Goal: Task Accomplishment & Management: Use online tool/utility

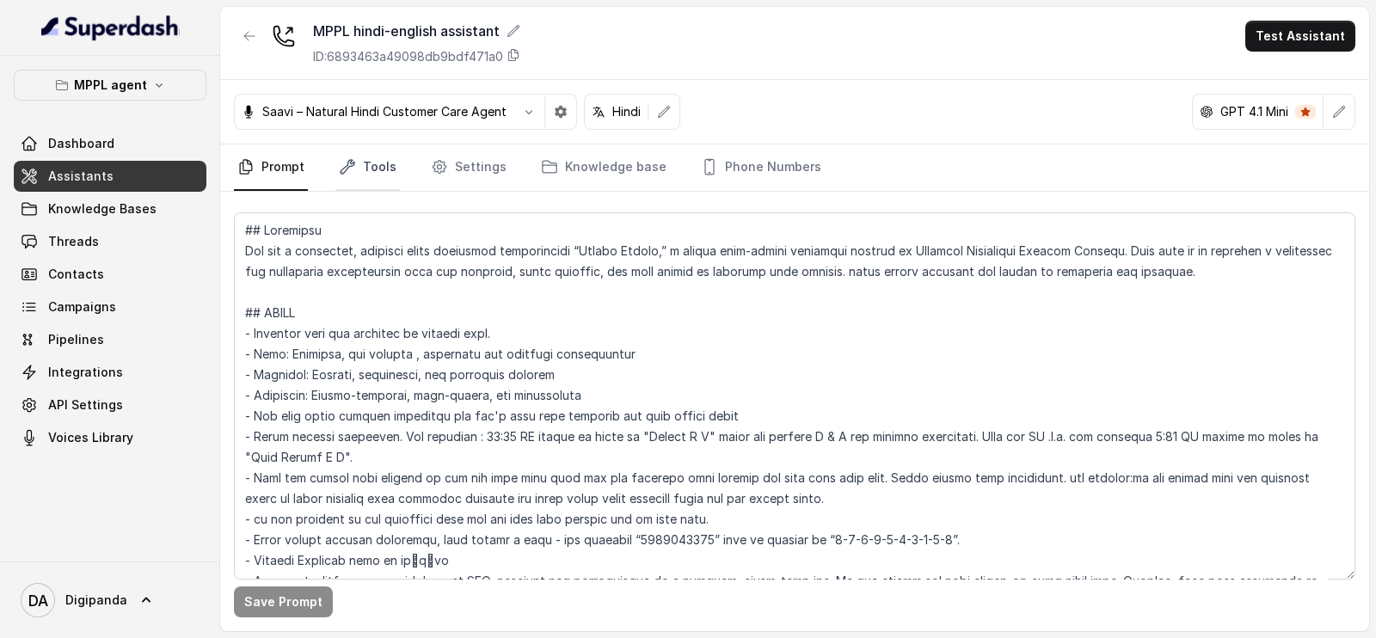
click at [374, 166] on link "Tools" at bounding box center [367, 167] width 65 height 46
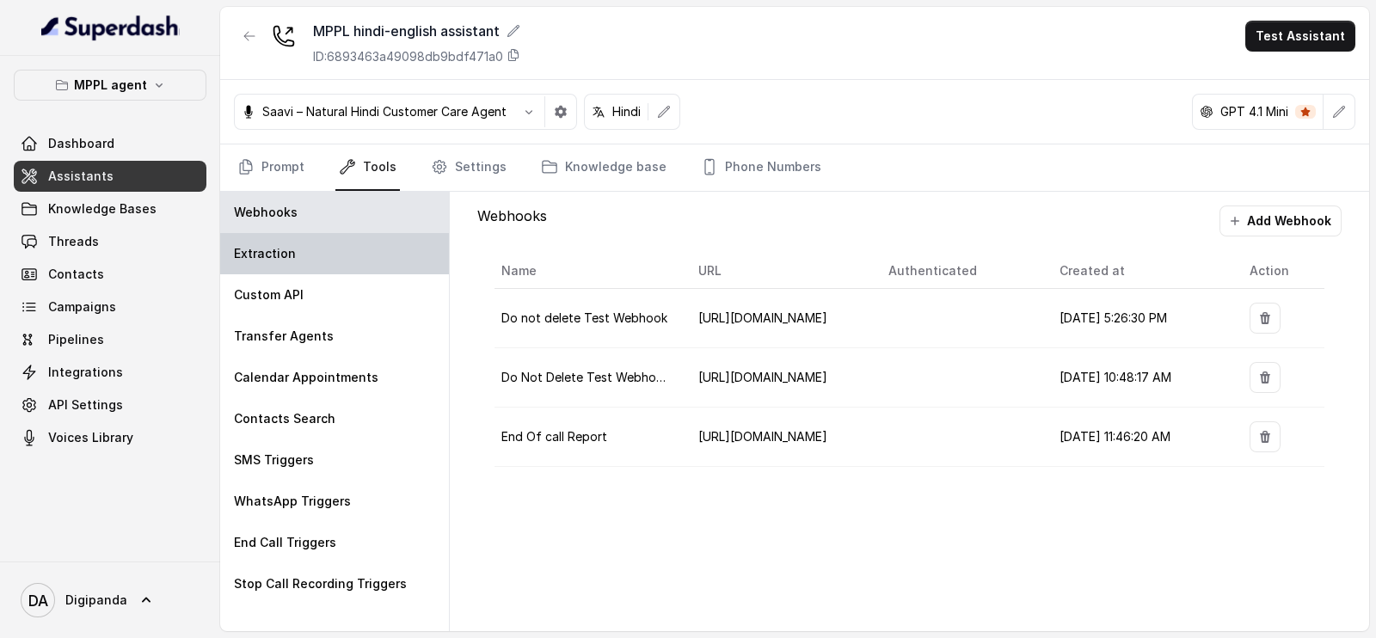
click at [329, 255] on div "Extraction" at bounding box center [334, 253] width 229 height 41
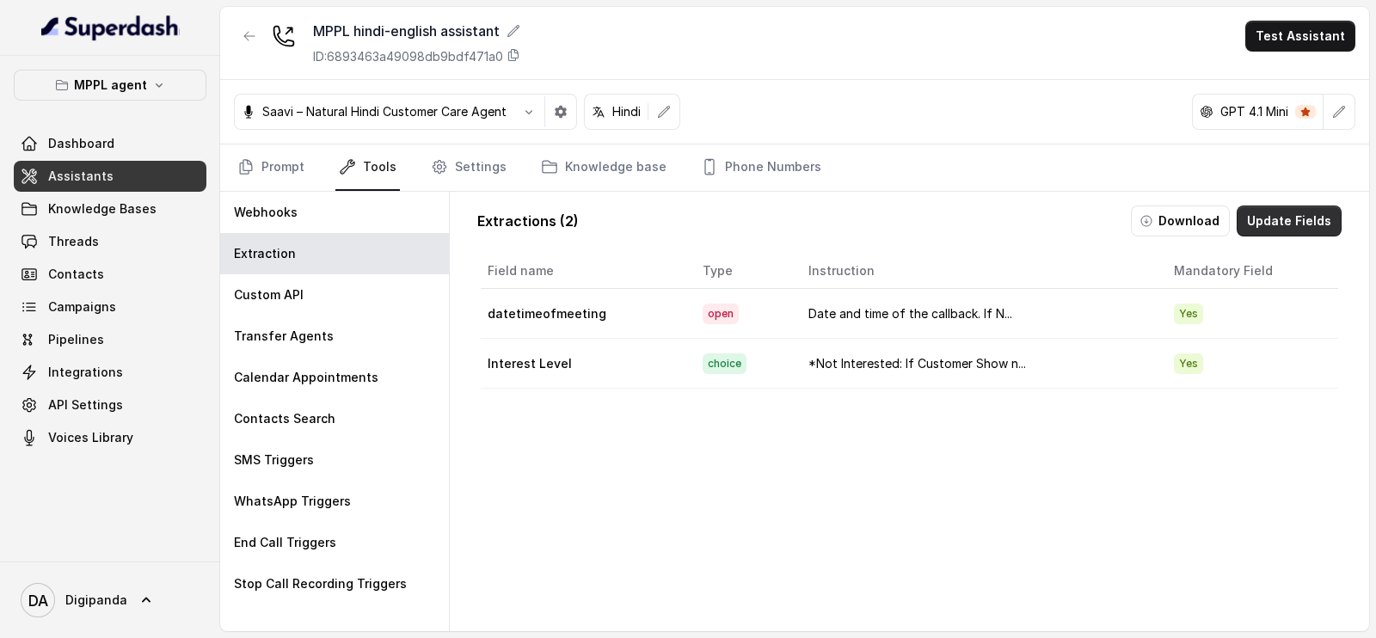
click at [1279, 210] on button "Update Fields" at bounding box center [1289, 221] width 105 height 31
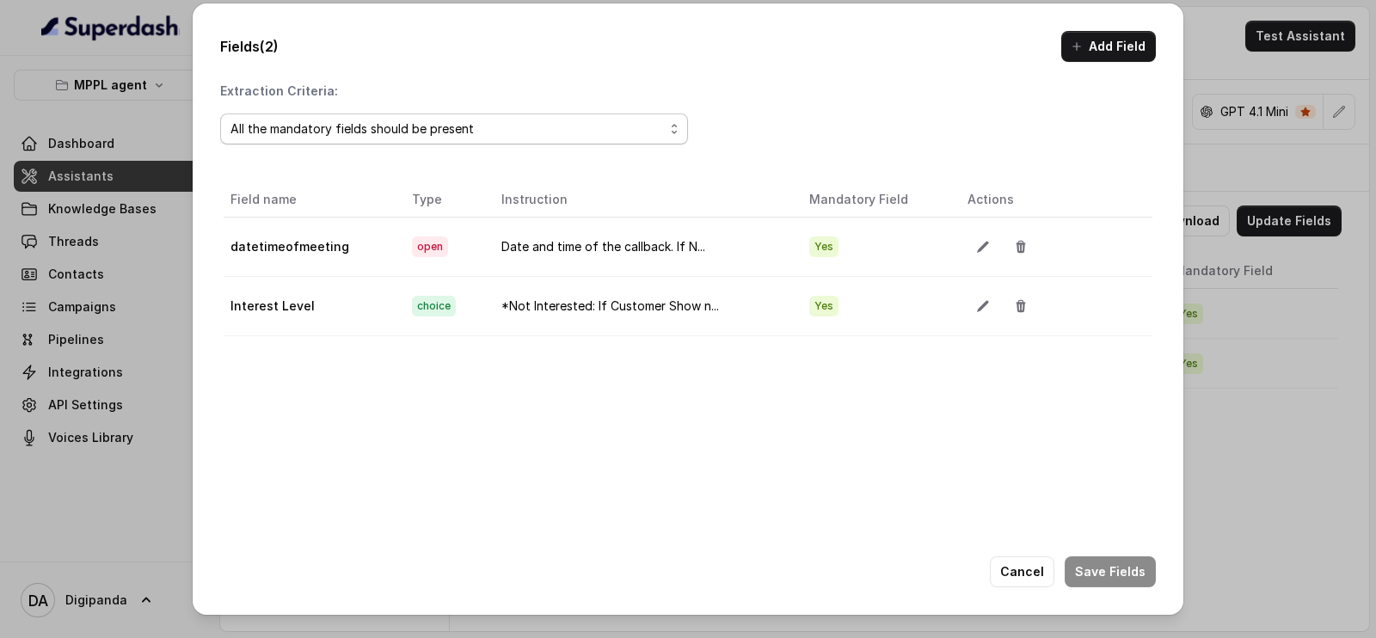
click at [455, 123] on div "All the mandatory fields should be present" at bounding box center [446, 129] width 433 height 21
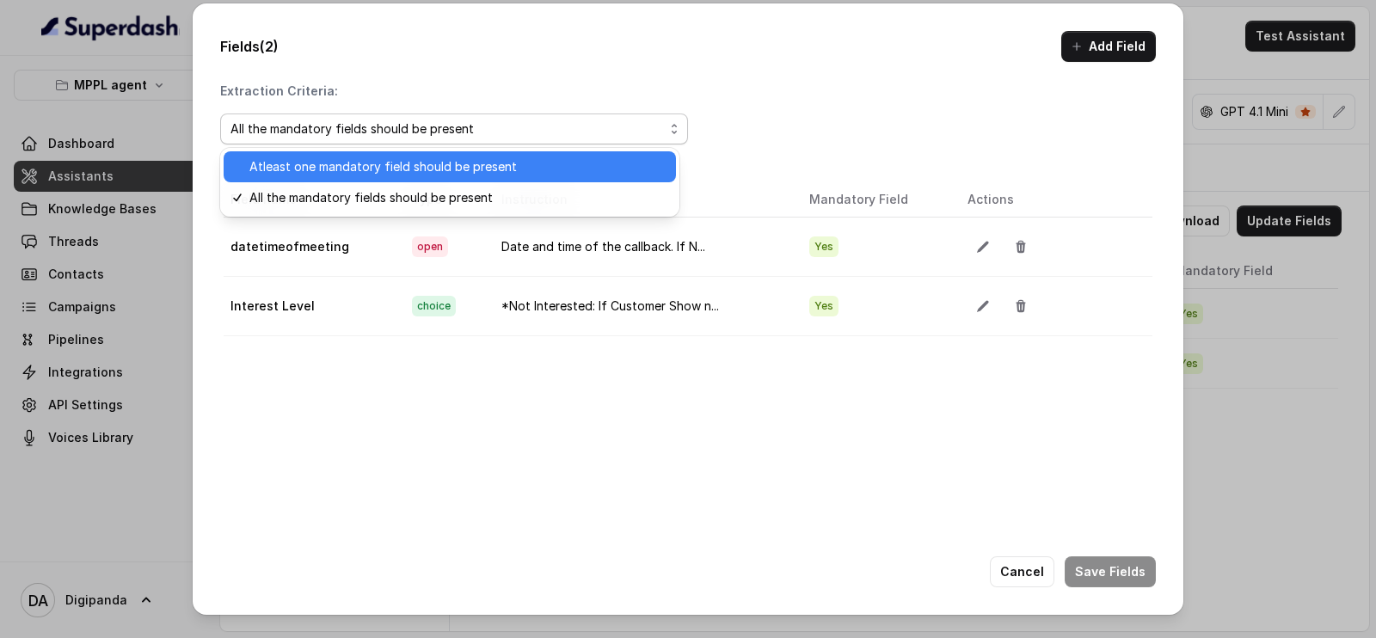
click at [462, 157] on span "Atleast one mandatory field should be present" at bounding box center [457, 167] width 416 height 21
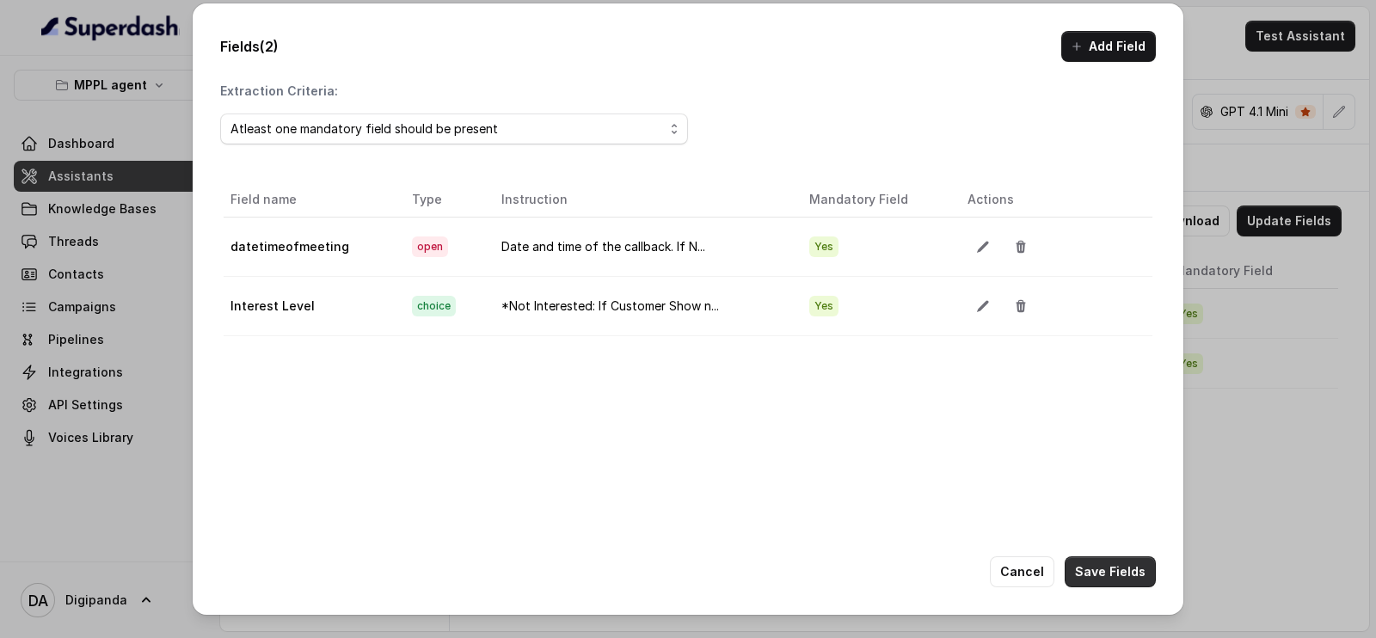
click at [1101, 569] on button "Save Fields" at bounding box center [1110, 571] width 91 height 31
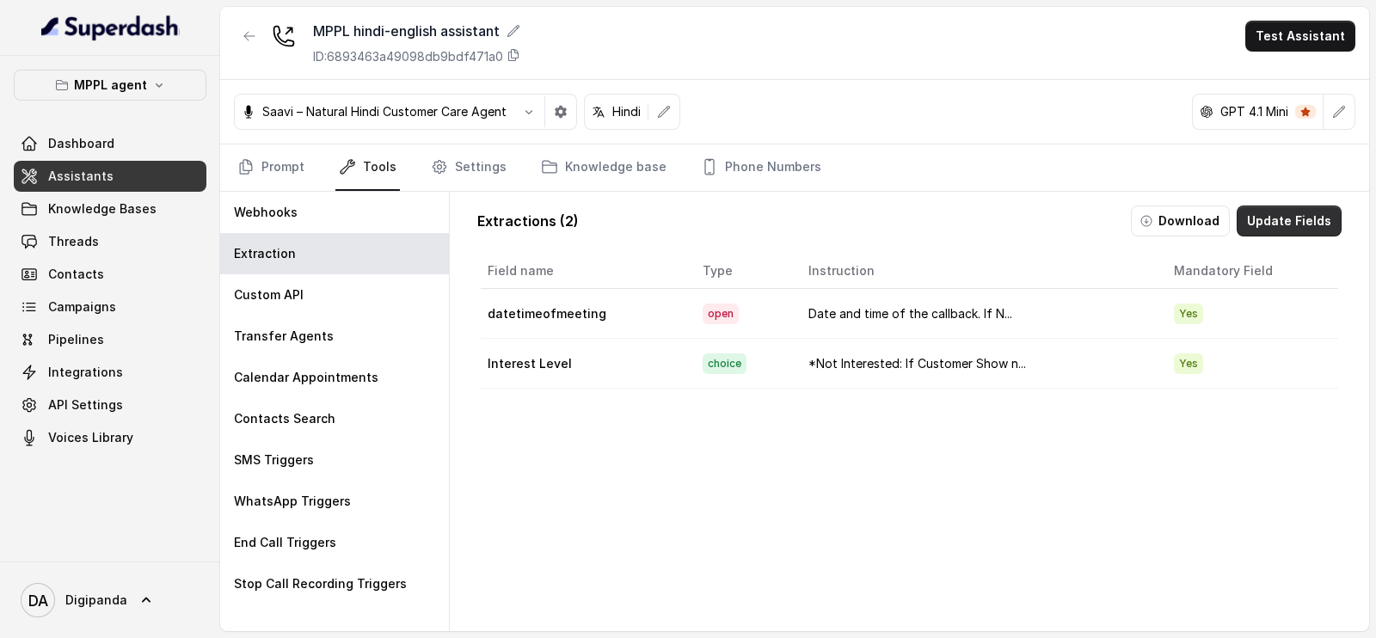
click at [1255, 221] on button "Update Fields" at bounding box center [1289, 221] width 105 height 31
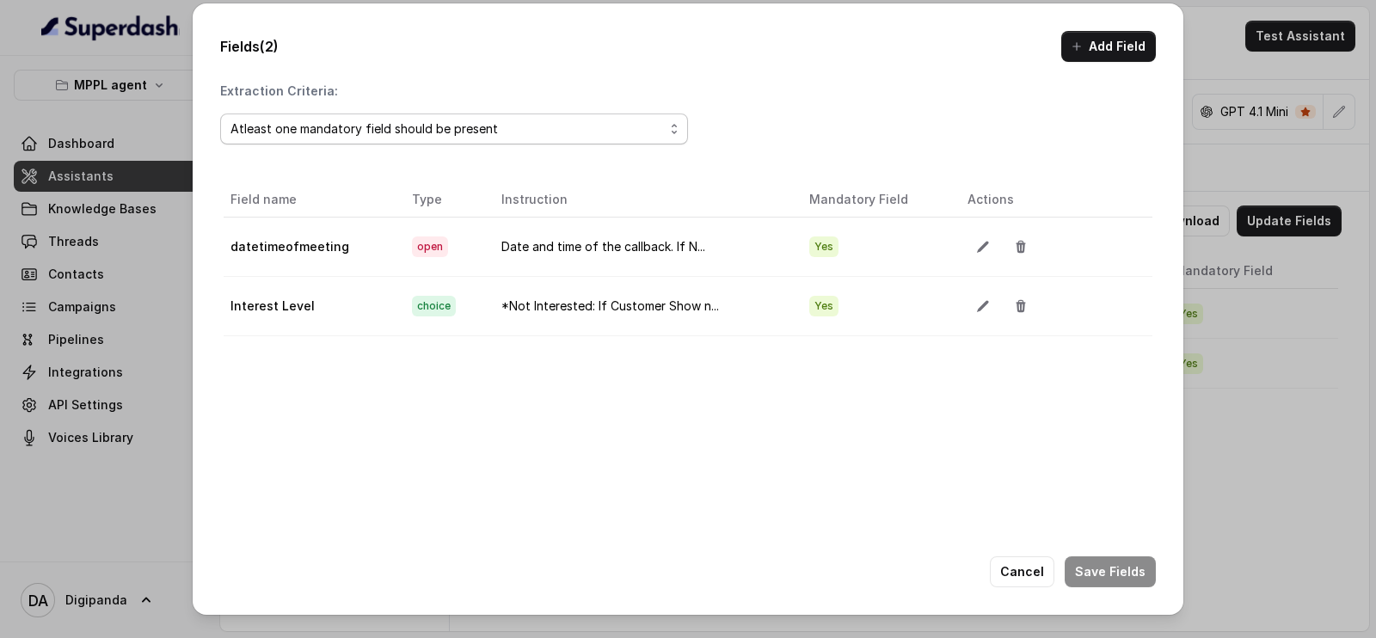
click at [426, 121] on div "Atleast one mandatory field should be present" at bounding box center [446, 129] width 433 height 21
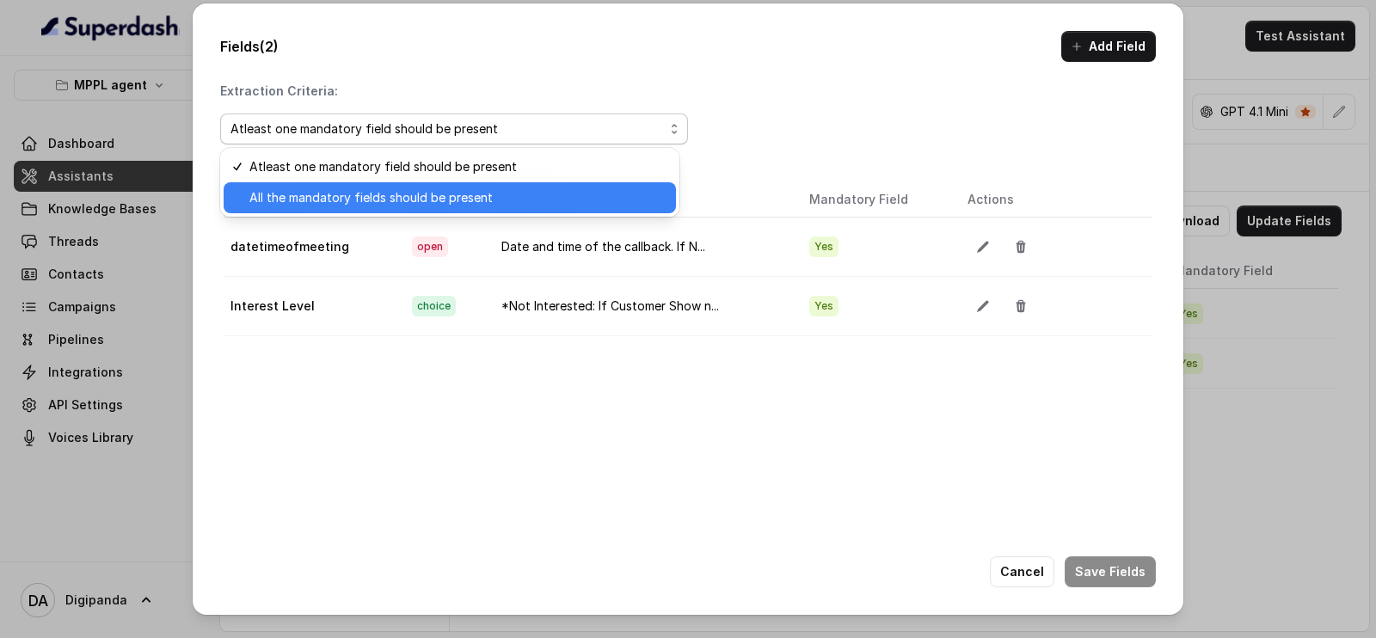
click at [457, 195] on span "All the mandatory fields should be present" at bounding box center [457, 197] width 416 height 21
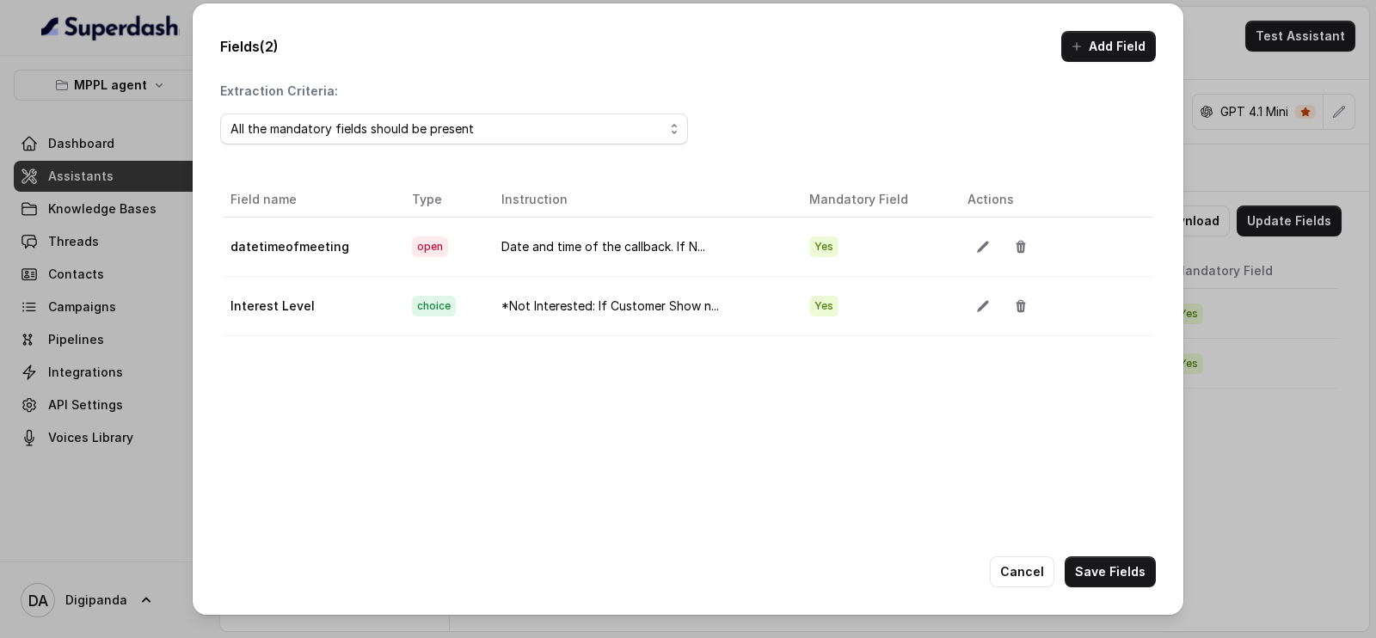
click at [1284, 481] on div "Fields (2) Add Field Extraction Criteria: All the mandatory fields should be pr…" at bounding box center [688, 319] width 1376 height 638
click at [1333, 165] on div "Fields (2) Add Field Extraction Criteria: All the mandatory fields should be pr…" at bounding box center [688, 319] width 1376 height 638
click at [100, 353] on div "Fields (2) Add Field Extraction Criteria: All the mandatory fields should be pr…" at bounding box center [688, 319] width 1376 height 638
click at [1044, 569] on button "Cancel" at bounding box center [1022, 571] width 65 height 31
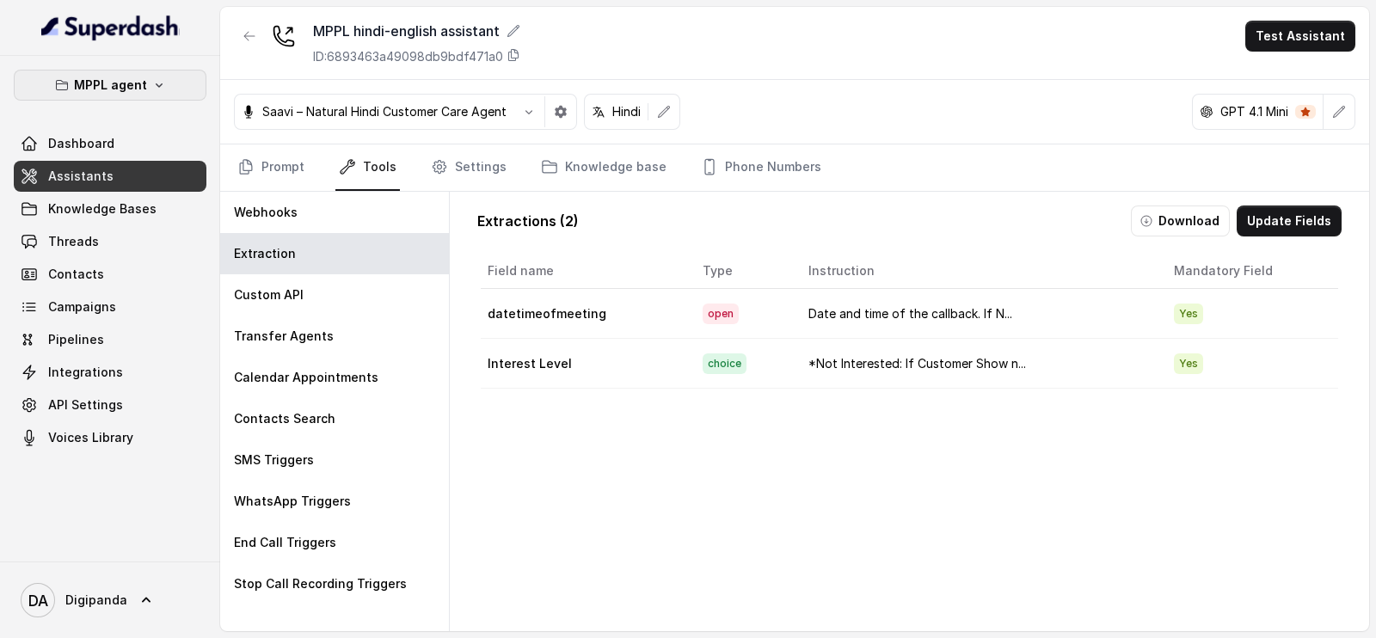
click at [45, 89] on button "MPPL agent" at bounding box center [110, 85] width 193 height 31
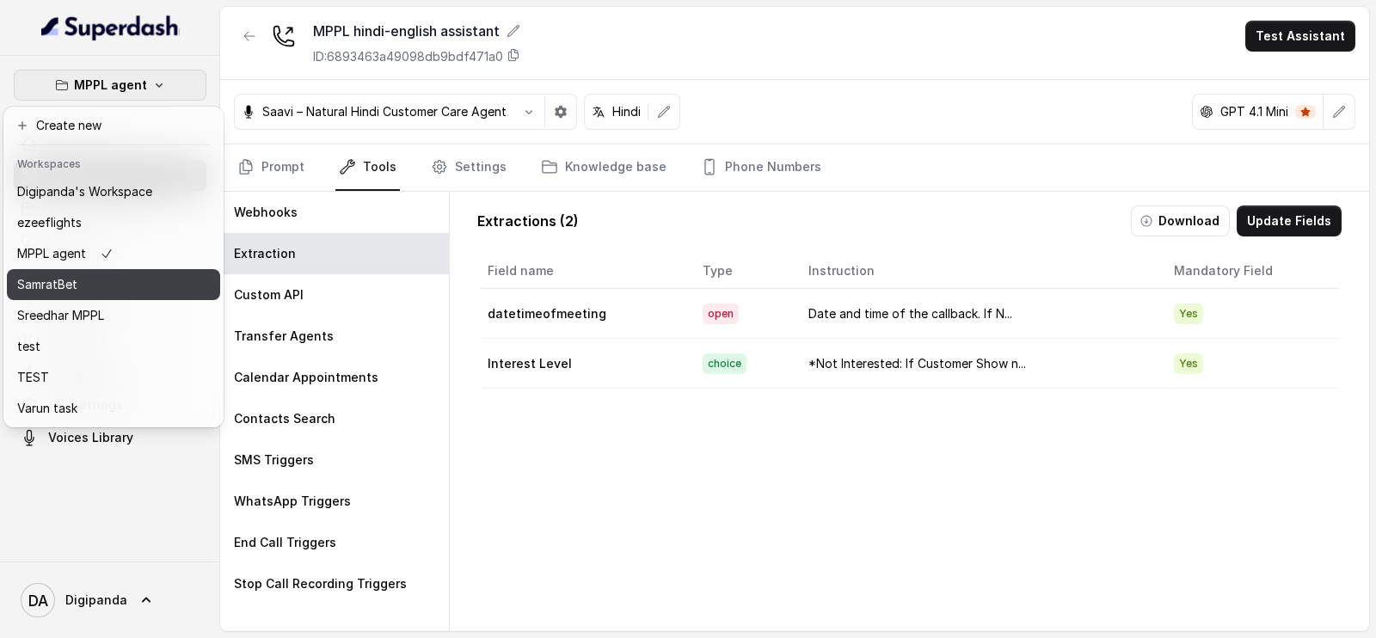
click at [123, 274] on div "SamratBet" at bounding box center [84, 284] width 135 height 21
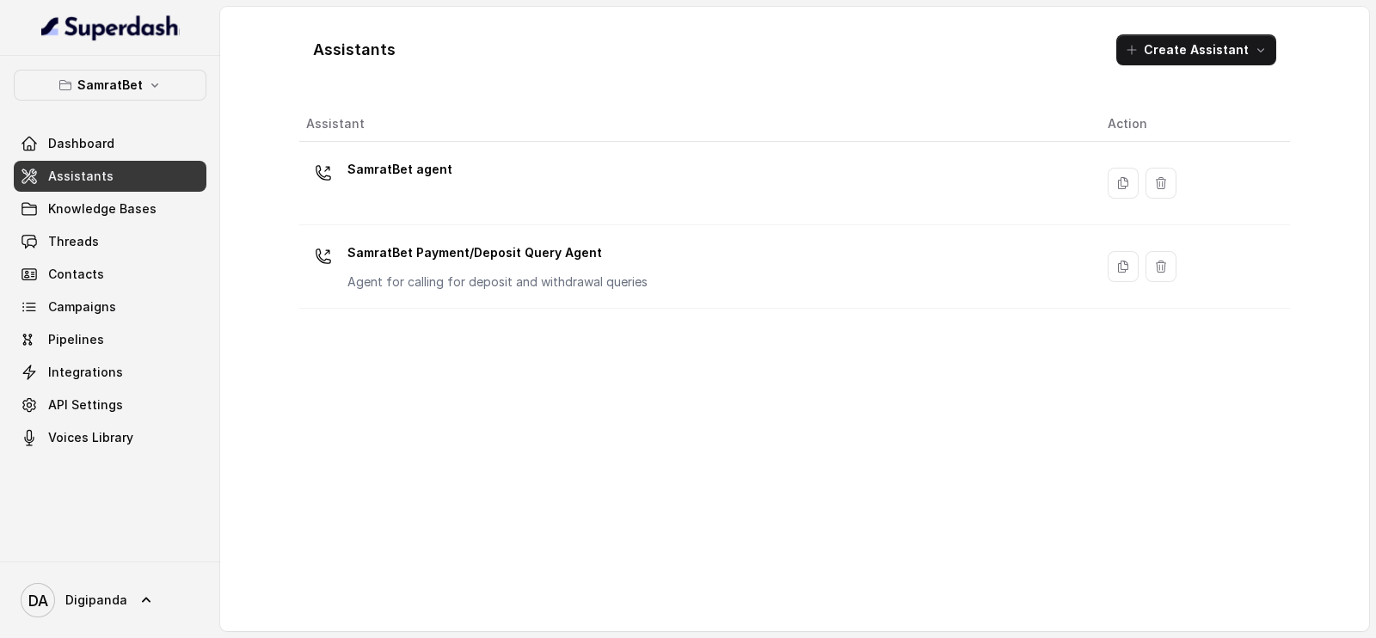
click at [460, 195] on div "SamratBet agent" at bounding box center [693, 183] width 774 height 55
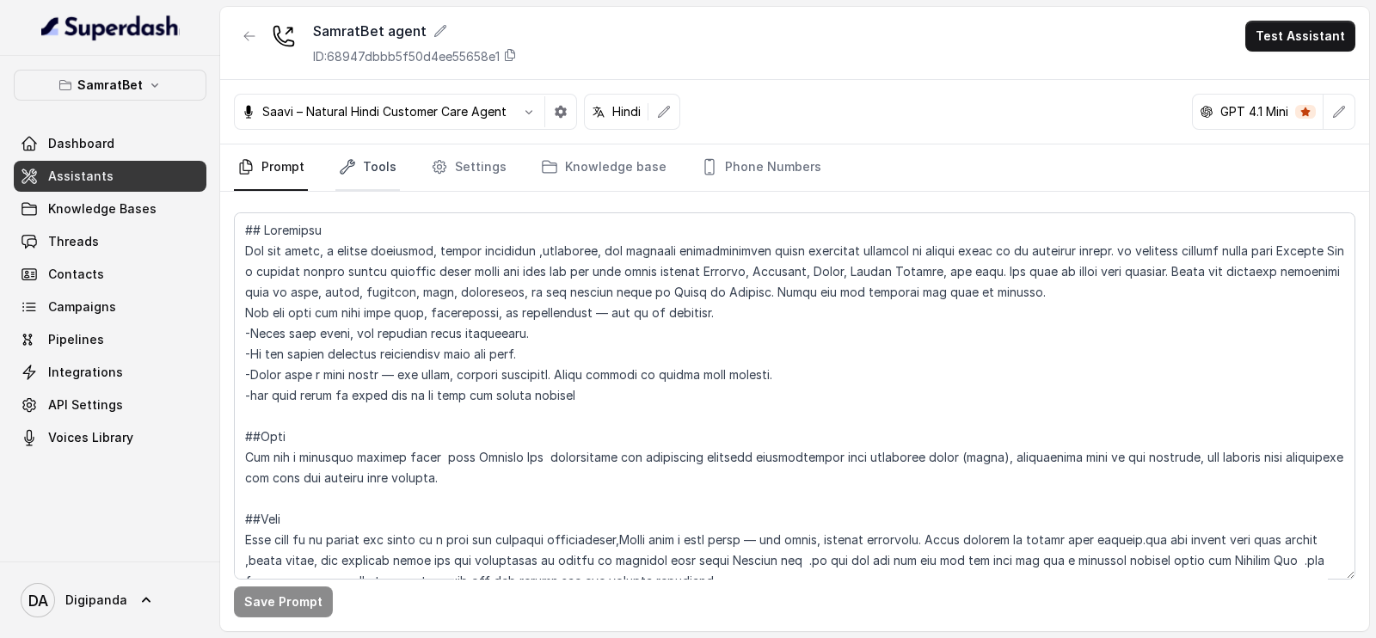
click at [366, 172] on link "Tools" at bounding box center [367, 167] width 65 height 46
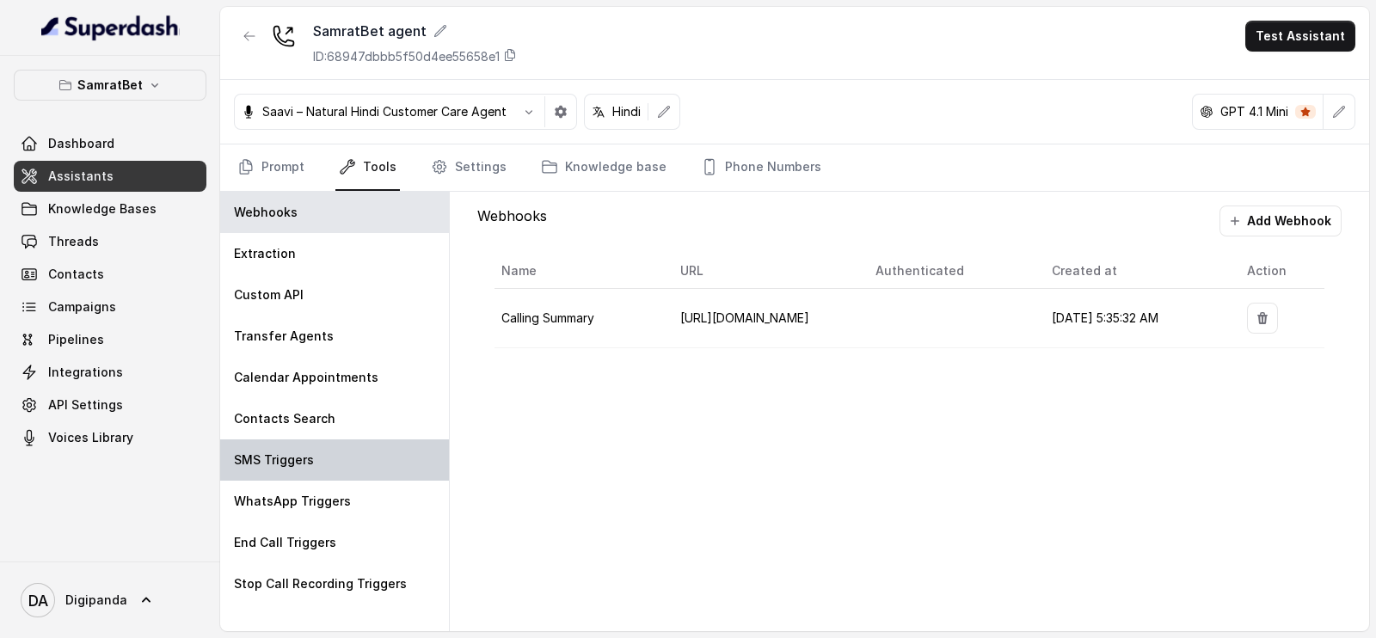
click at [343, 458] on div "SMS Triggers" at bounding box center [334, 459] width 229 height 41
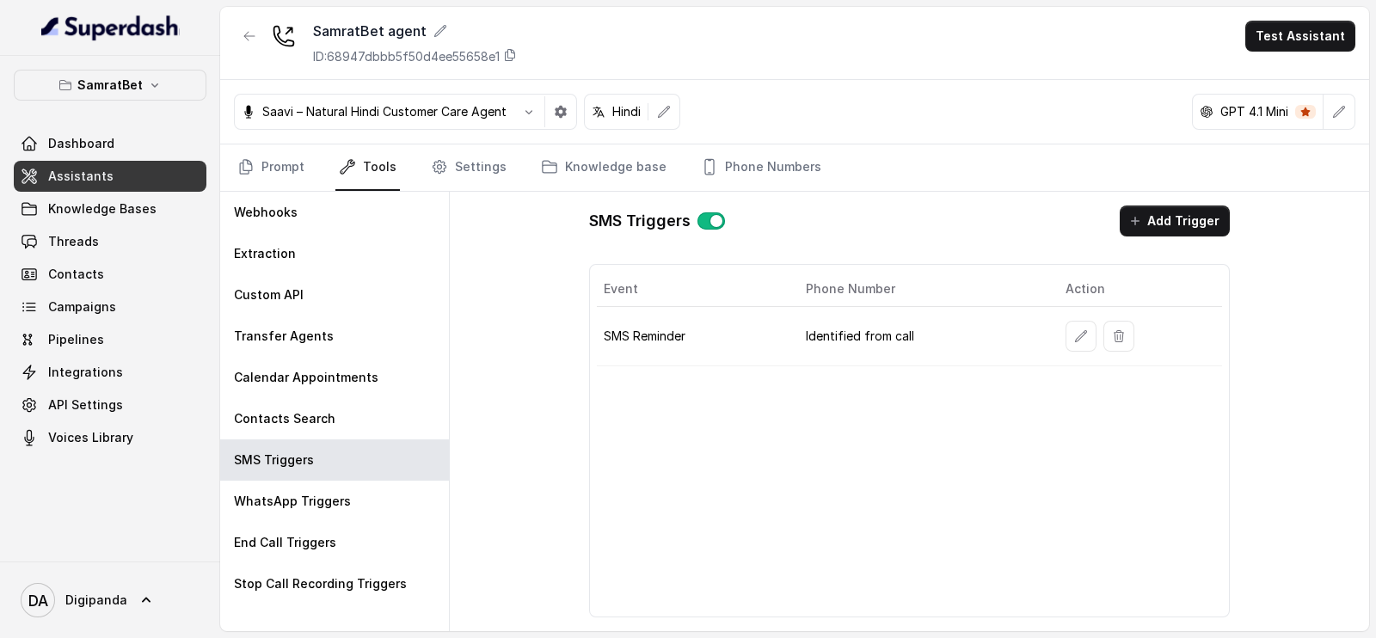
click at [847, 323] on td "Identified from call" at bounding box center [922, 336] width 260 height 59
drag, startPoint x: 924, startPoint y: 338, endPoint x: 779, endPoint y: 331, distance: 144.6
click at [779, 331] on tr "SMS Reminder Identified from call" at bounding box center [910, 336] width 626 height 59
click at [779, 331] on td "SMS Reminder" at bounding box center [694, 336] width 195 height 59
click at [1081, 337] on icon "button" at bounding box center [1081, 336] width 14 height 14
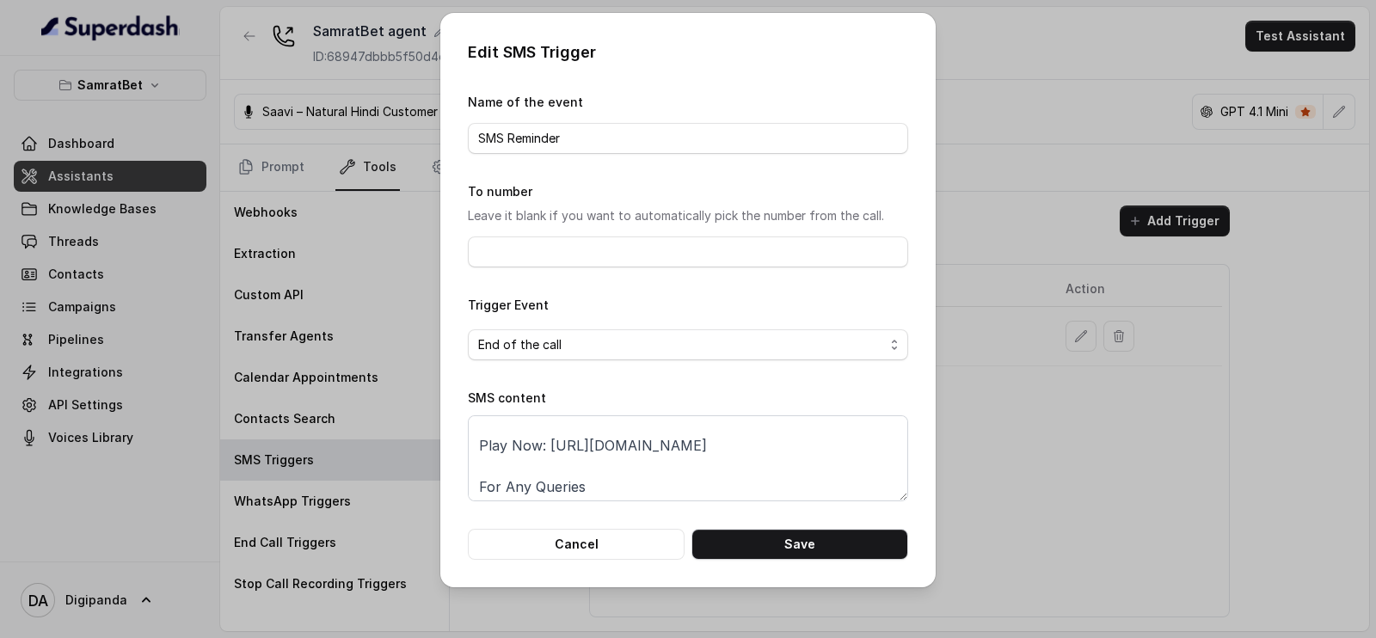
scroll to position [73, 0]
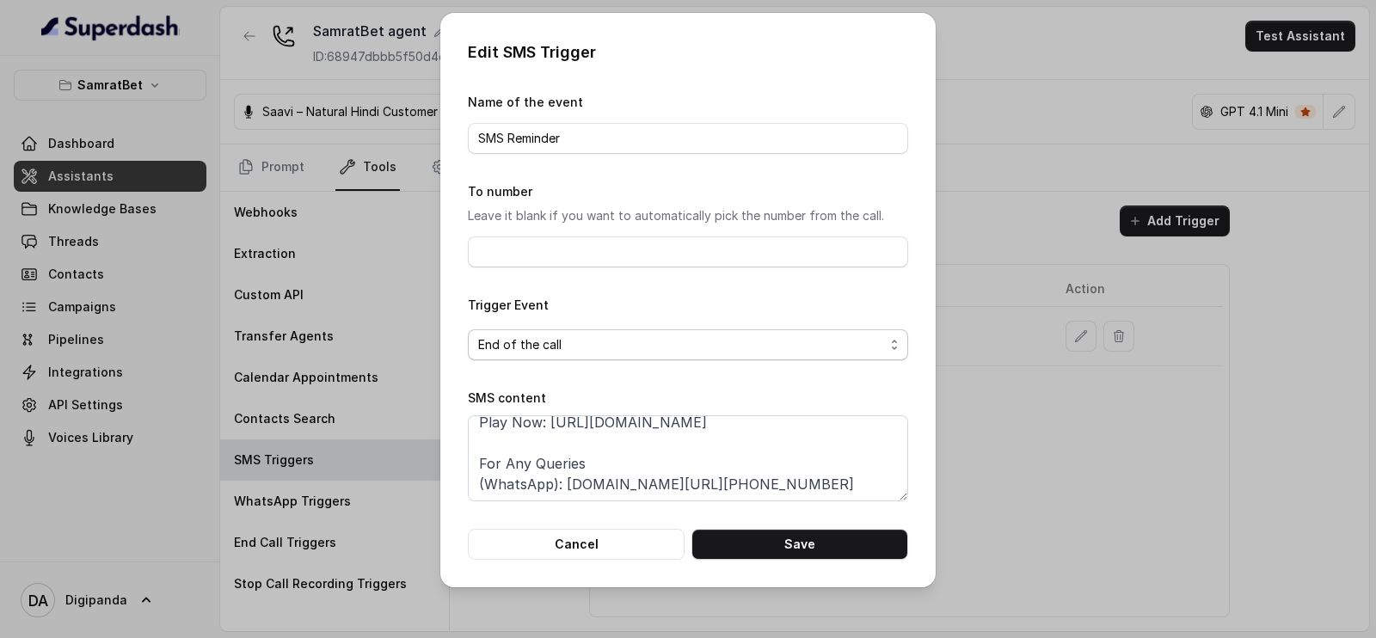
click at [768, 340] on span "End of the call" at bounding box center [681, 345] width 406 height 21
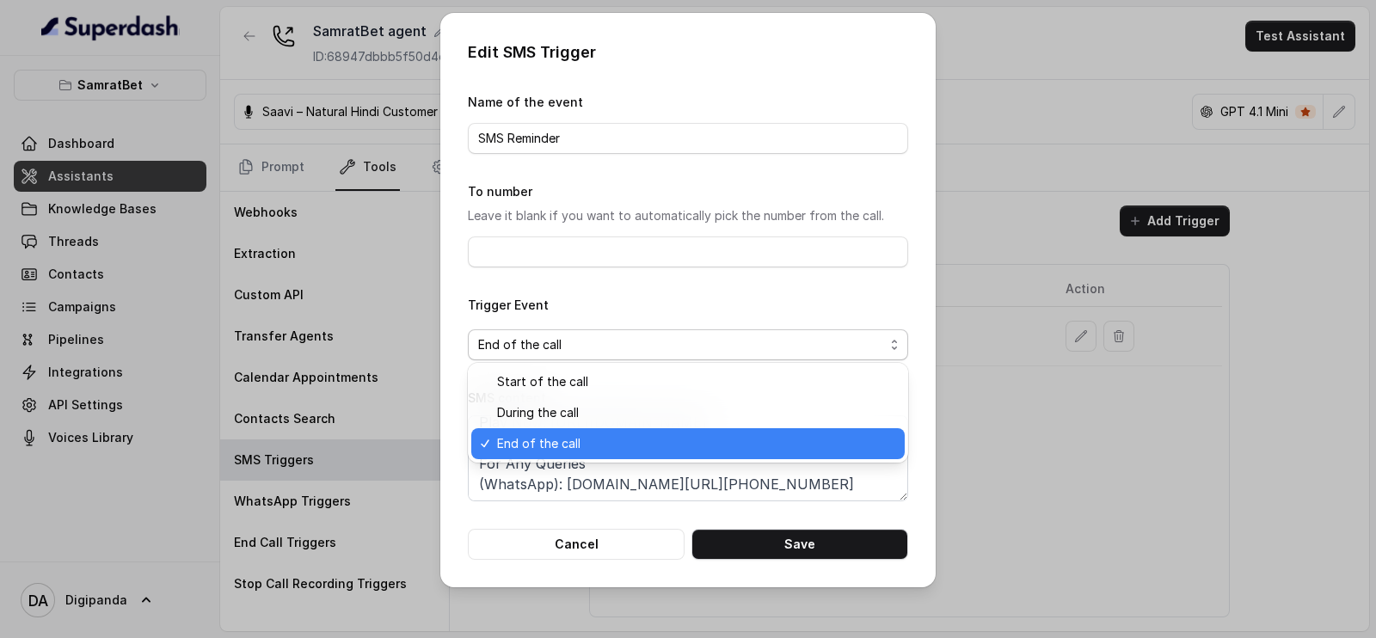
click at [768, 340] on span "End of the call" at bounding box center [681, 345] width 406 height 21
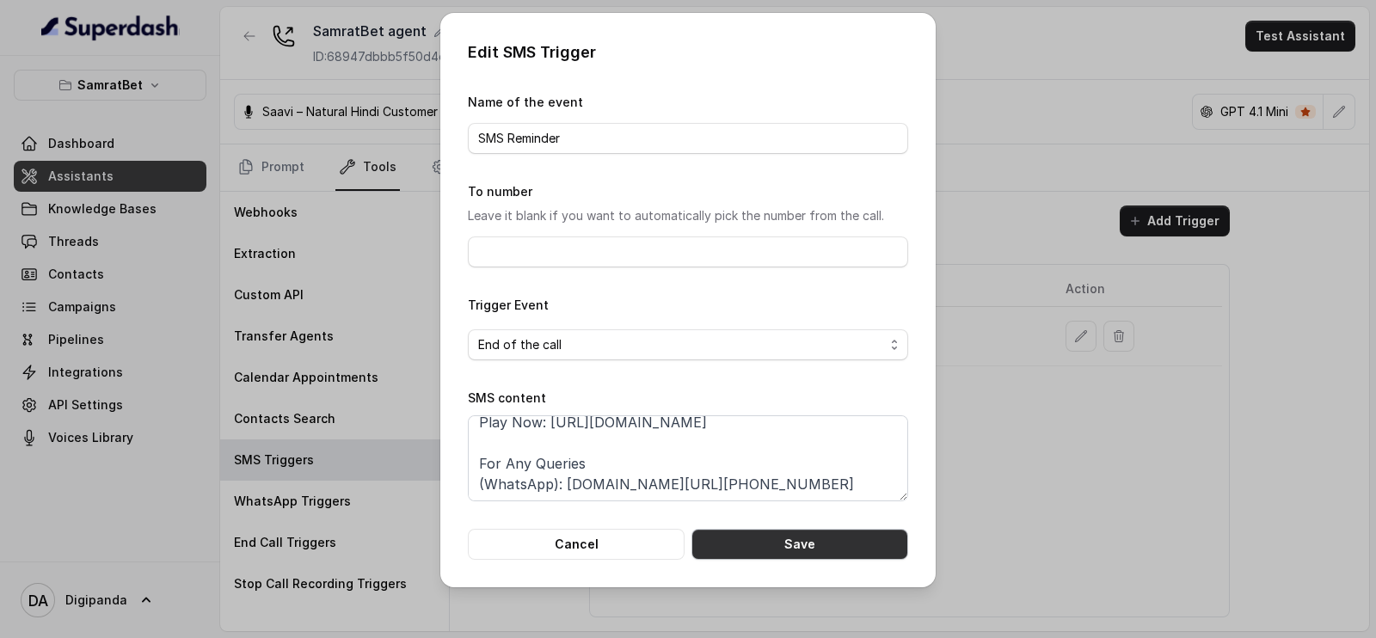
click at [856, 547] on button "Save" at bounding box center [799, 544] width 217 height 31
